Goal: Check status

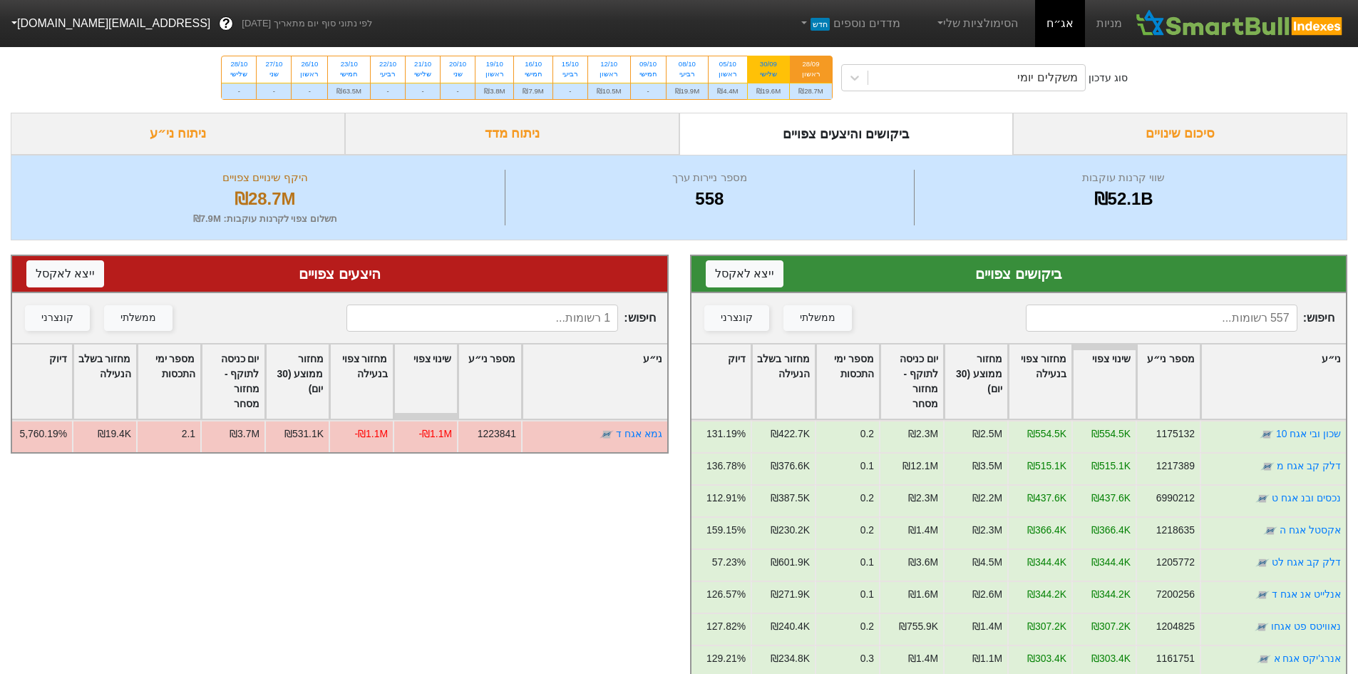
click at [761, 72] on div "שלישי" at bounding box center [768, 74] width 25 height 10
click at [761, 66] on input "30/09 שלישי ₪19.6M" at bounding box center [763, 60] width 9 height 9
radio input "true"
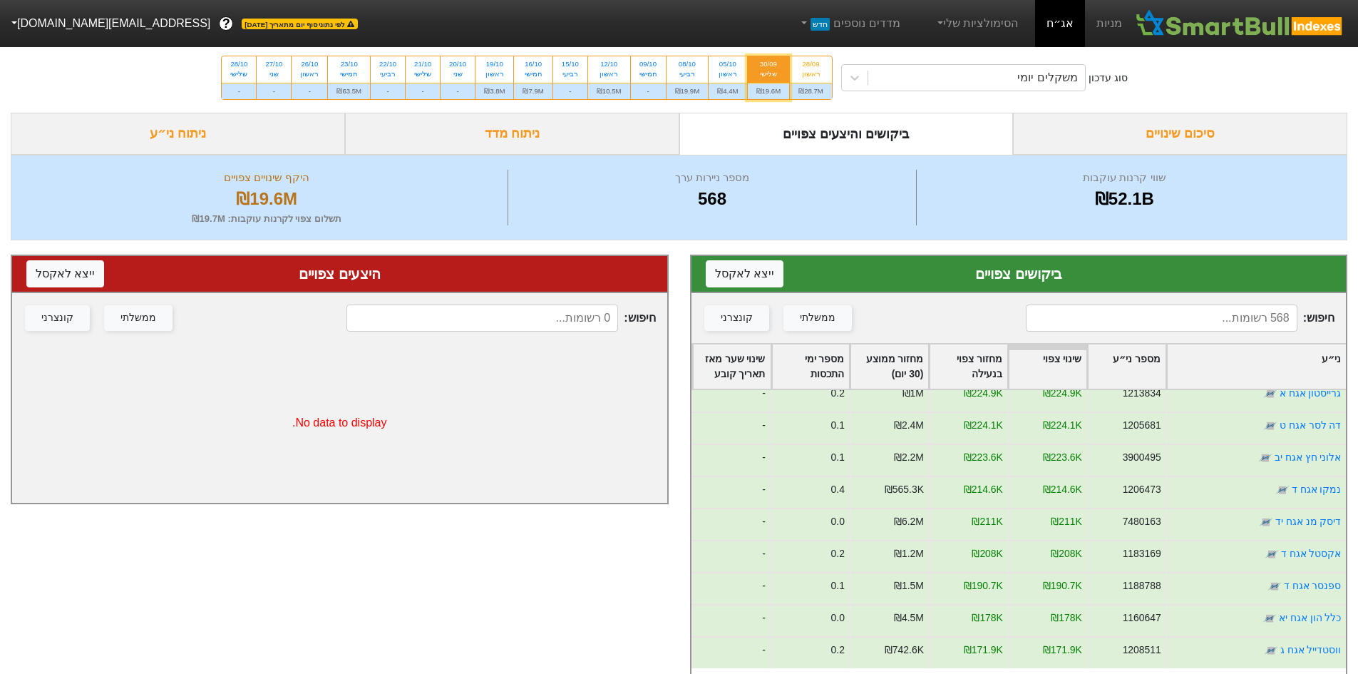
scroll to position [499, 0]
